Goal: Task Accomplishment & Management: Complete application form

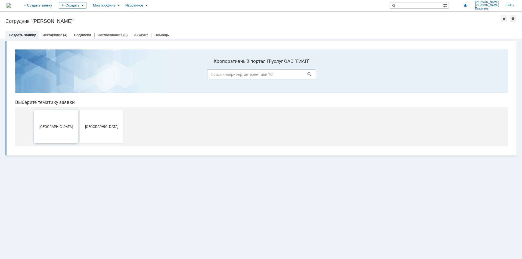
click at [53, 128] on span "[GEOGRAPHIC_DATA]" at bounding box center [56, 126] width 40 height 4
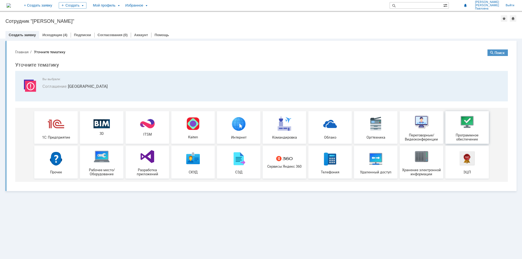
click at [468, 137] on span "Программное обеспечение" at bounding box center [467, 137] width 40 height 8
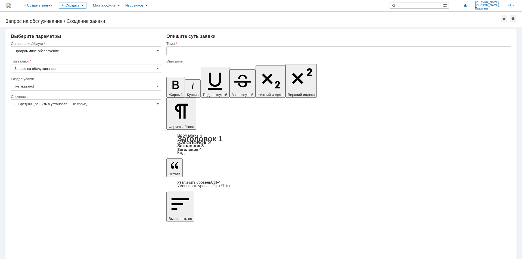
click at [160, 53] on input "Программное обеспечение" at bounding box center [86, 50] width 150 height 9
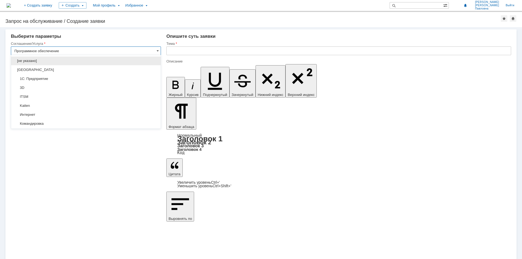
scroll to position [100, 0]
click at [61, 59] on span "Программное обеспечение" at bounding box center [85, 60] width 143 height 4
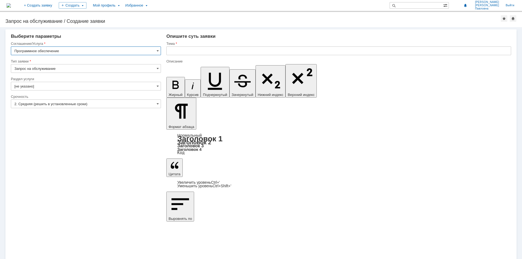
type input "Программное обеспечение"
click at [29, 71] on input "Запрос на обслуживание" at bounding box center [86, 68] width 150 height 9
click at [31, 87] on span "Запрос на обслуживание" at bounding box center [85, 87] width 143 height 4
type input "Запрос на обслуживание"
click at [37, 87] on input "[не указано]" at bounding box center [86, 86] width 150 height 9
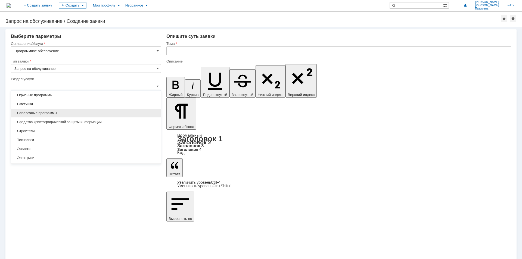
scroll to position [115, 0]
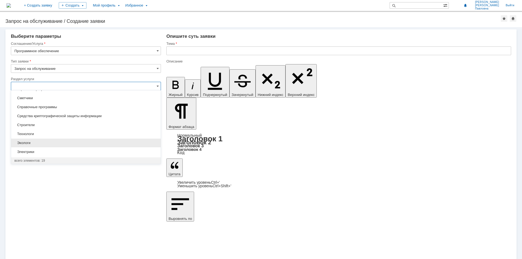
click at [23, 143] on span "Экологи" at bounding box center [85, 143] width 143 height 4
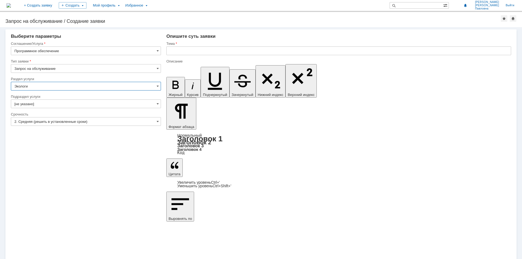
type input "Экологи"
click at [37, 103] on input "[не указано]" at bounding box center [86, 103] width 150 height 9
click at [39, 86] on input "Экологи" at bounding box center [86, 86] width 150 height 9
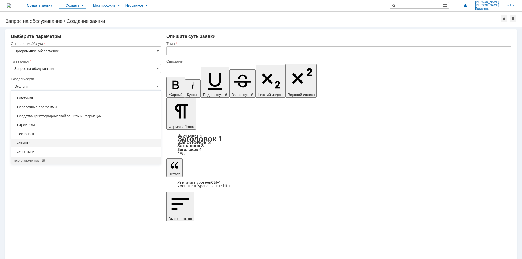
type input "[не указано]"
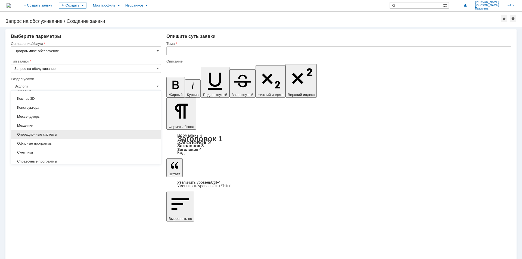
scroll to position [0, 0]
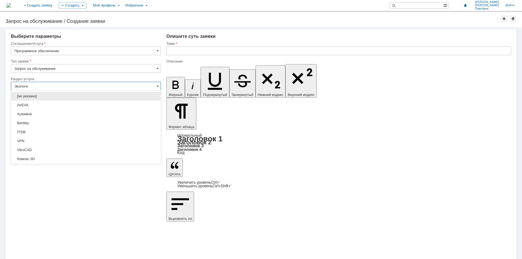
click at [35, 98] on div "[не указано]" at bounding box center [85, 96] width 149 height 9
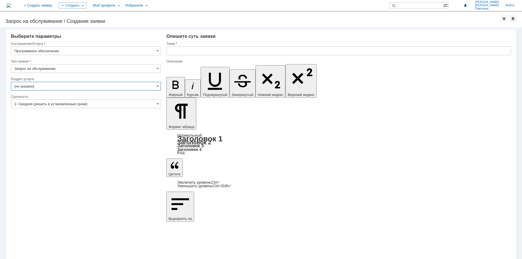
type input "[не указано]"
click at [32, 106] on input "2. Средняя (решить в установленные сроки)" at bounding box center [86, 103] width 150 height 9
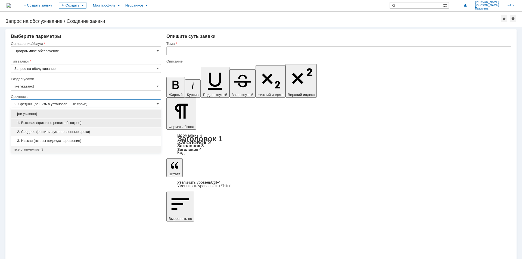
click at [66, 122] on span "1. Высокая (критично решить быстрее)" at bounding box center [85, 123] width 143 height 4
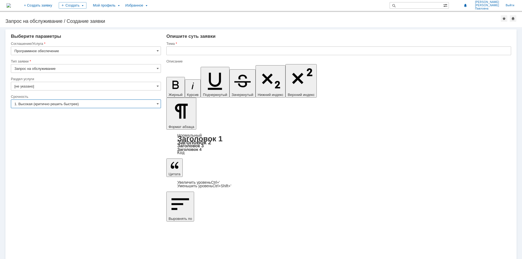
type input "1. Высокая (критично решить быстрее)"
click at [175, 46] on div "Тема" at bounding box center [338, 43] width 344 height 5
click at [187, 56] on div at bounding box center [338, 57] width 344 height 4
click at [186, 51] on input "text" at bounding box center [338, 50] width 344 height 9
click at [255, 52] on input "Установить программу для создания копии видео урока обучения" at bounding box center [338, 50] width 344 height 9
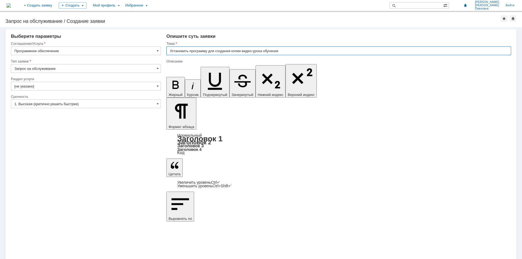
click at [282, 51] on input "Установить программу для создания копии видео-урока обучения" at bounding box center [338, 50] width 344 height 9
drag, startPoint x: 302, startPoint y: 49, endPoint x: 167, endPoint y: 53, distance: 135.6
click at [167, 53] on input "Установить программу для создания копии видео-урока обучения" at bounding box center [338, 50] width 344 height 9
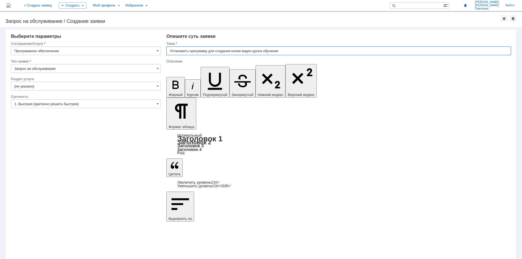
click at [288, 49] on input "Установить программу для создания копии видео-урока обучения" at bounding box center [338, 50] width 344 height 9
click at [230, 53] on input "Установить программу для создания копии видео-урока обучения" at bounding box center [338, 50] width 344 height 9
drag, startPoint x: 277, startPoint y: 52, endPoint x: 208, endPoint y: 52, distance: 69.3
click at [208, 52] on input "Установить программу для создания копии видео-урока обучения" at bounding box center [338, 50] width 344 height 9
type input "Установить программу"
